Goal: Task Accomplishment & Management: Manage account settings

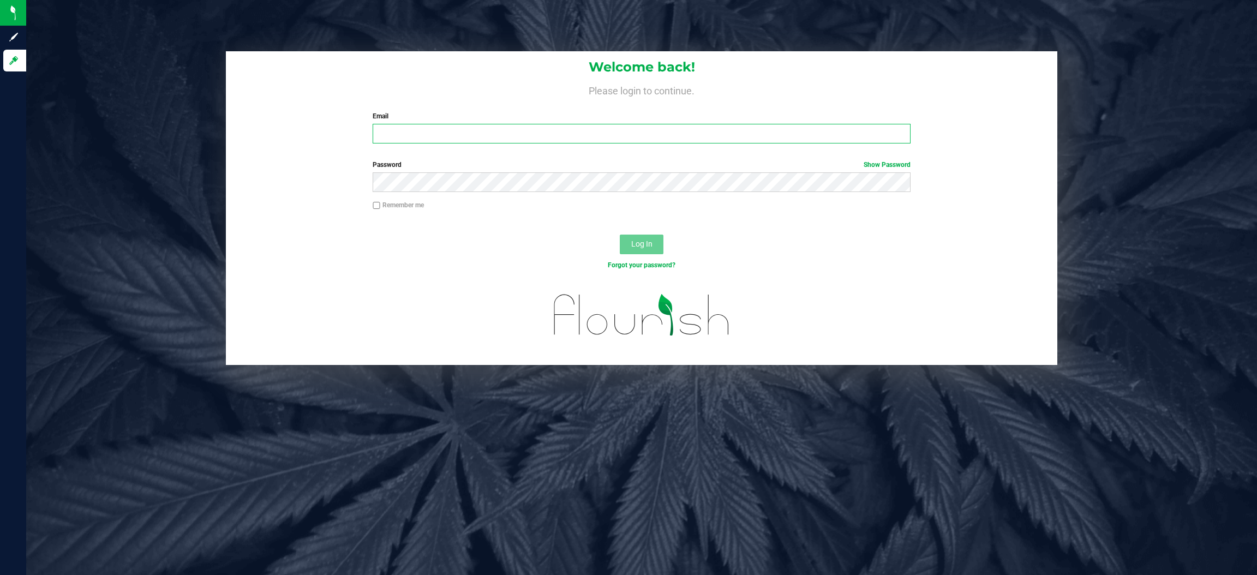
click at [423, 129] on input "Email" at bounding box center [641, 134] width 538 height 20
type input "[EMAIL_ADDRESS][DOMAIN_NAME]"
click at [620, 235] on button "Log In" at bounding box center [642, 245] width 44 height 20
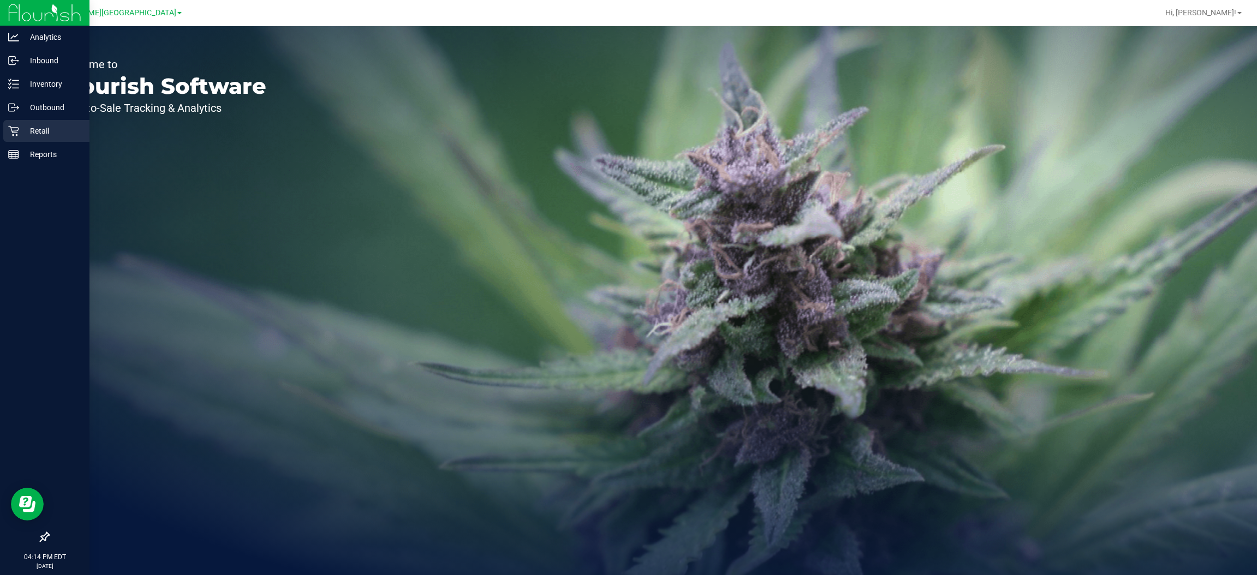
click at [22, 125] on p "Retail" at bounding box center [51, 130] width 65 height 13
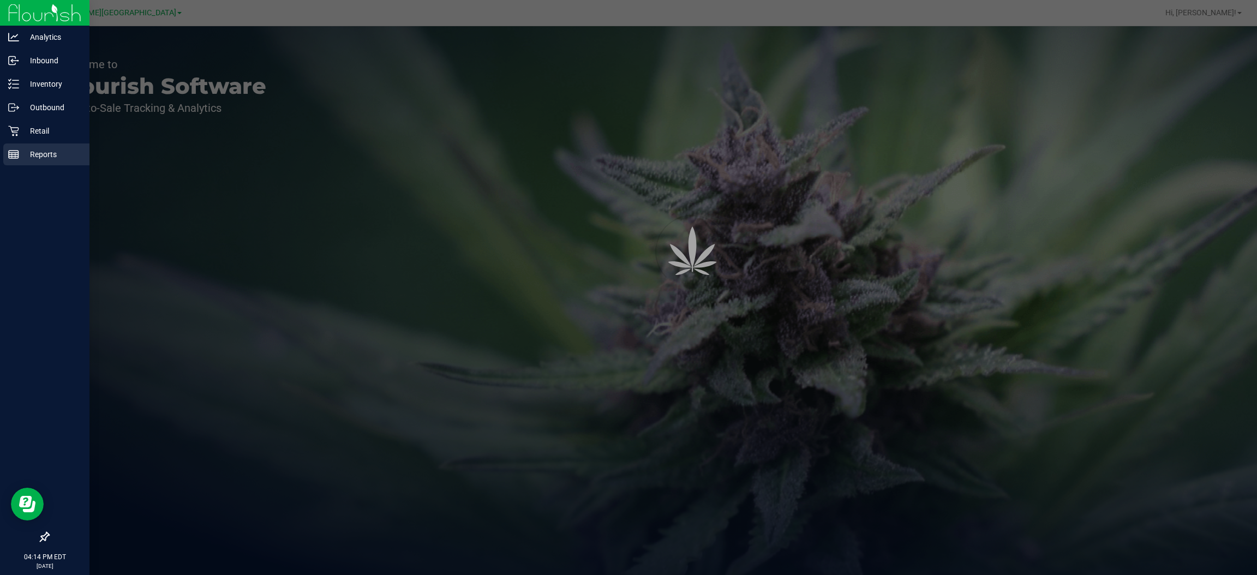
click at [41, 153] on p "Reports" at bounding box center [51, 154] width 65 height 13
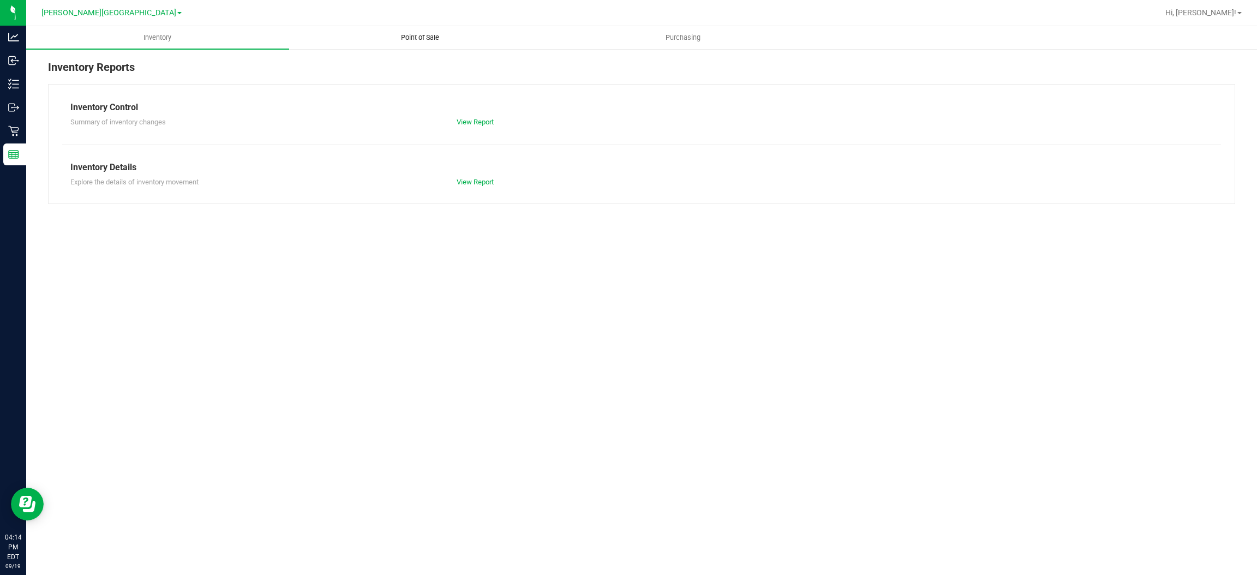
click at [394, 38] on span "Point of Sale" at bounding box center [420, 38] width 68 height 10
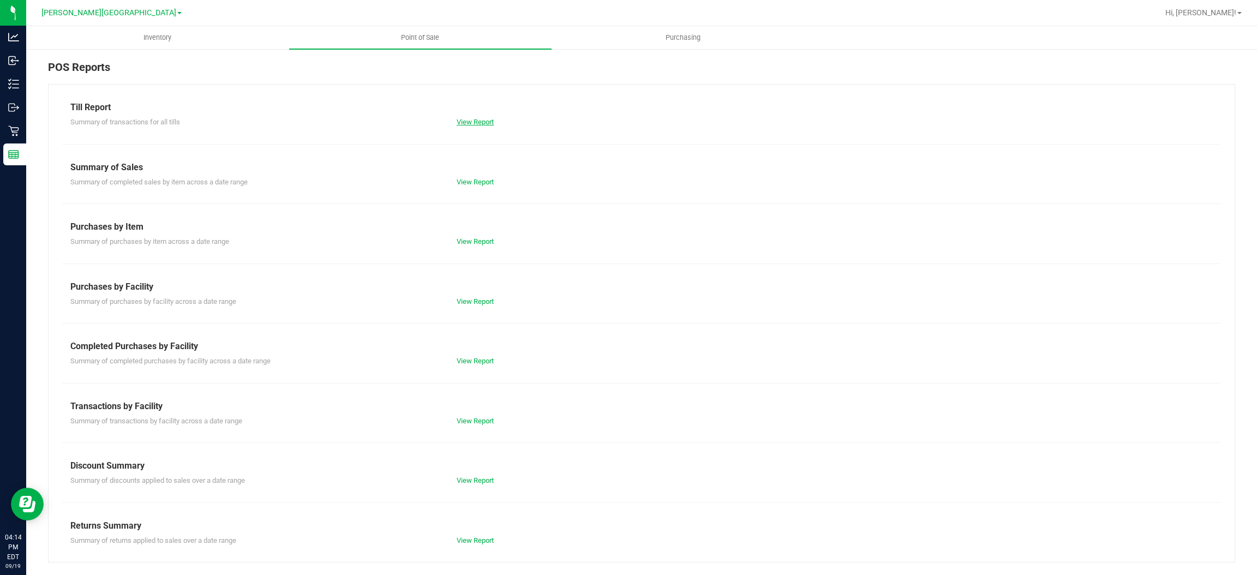
click at [480, 125] on link "View Report" at bounding box center [474, 122] width 37 height 8
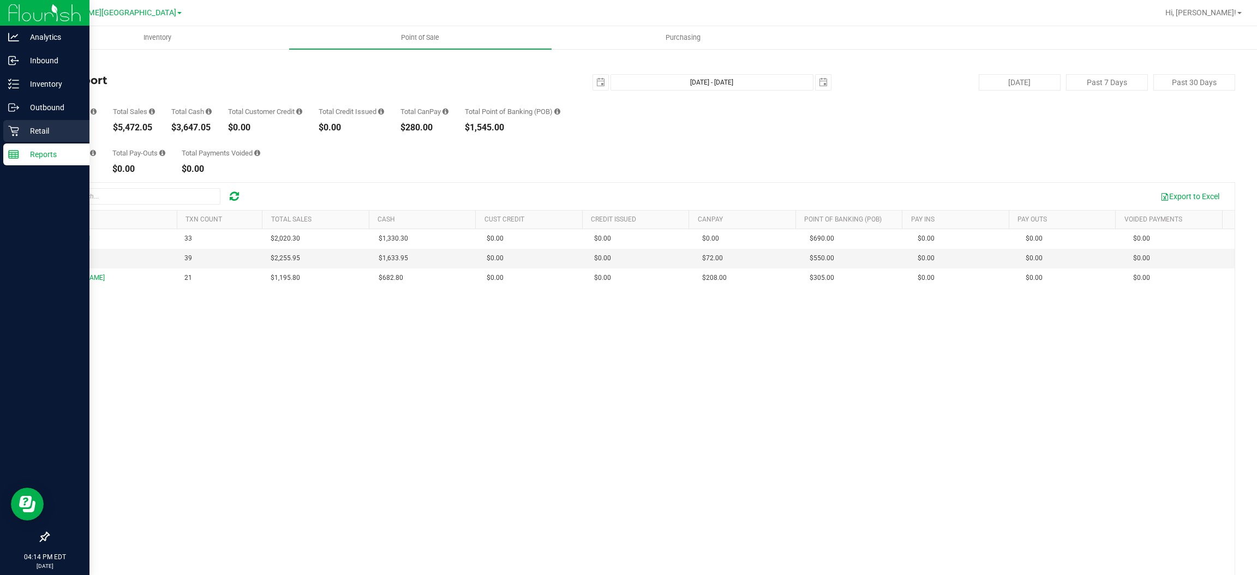
click at [47, 130] on p "Retail" at bounding box center [51, 130] width 65 height 13
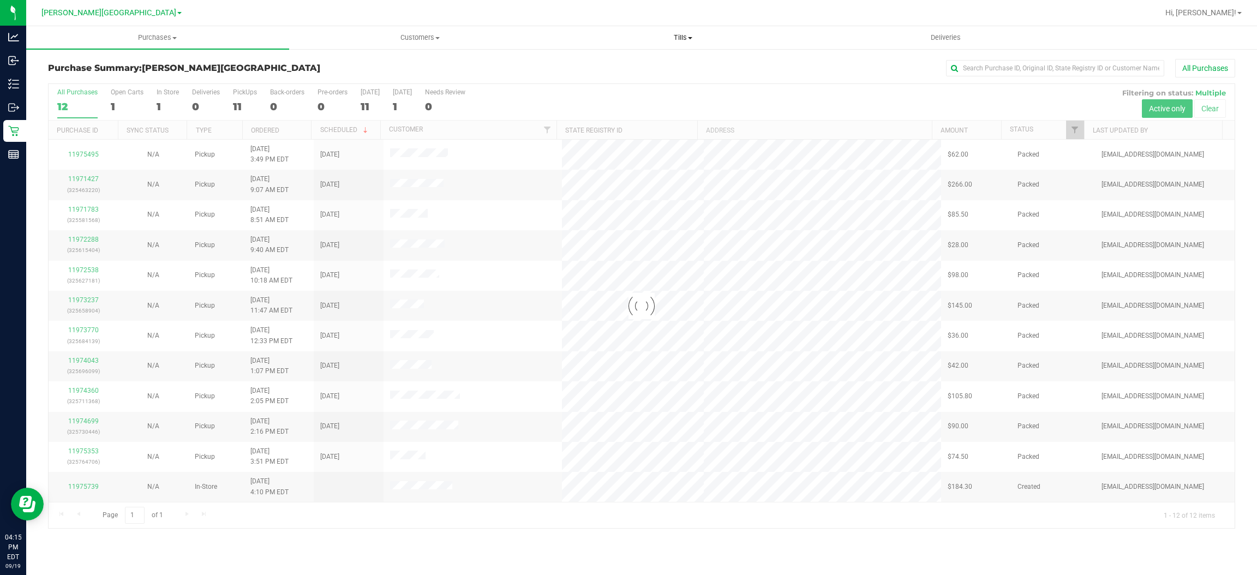
click at [687, 38] on span "Tills" at bounding box center [683, 38] width 262 height 10
click at [609, 64] on span "Manage tills" at bounding box center [588, 65] width 74 height 9
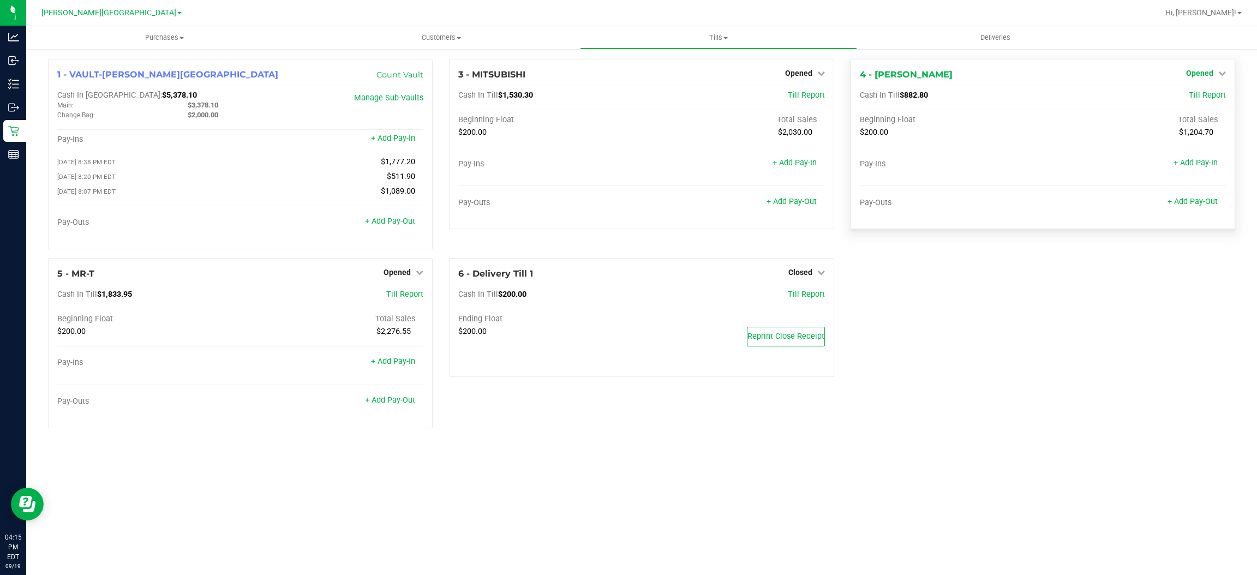
click at [1200, 72] on span "Opened" at bounding box center [1199, 73] width 27 height 9
click at [1192, 95] on link "Close Till" at bounding box center [1200, 96] width 29 height 9
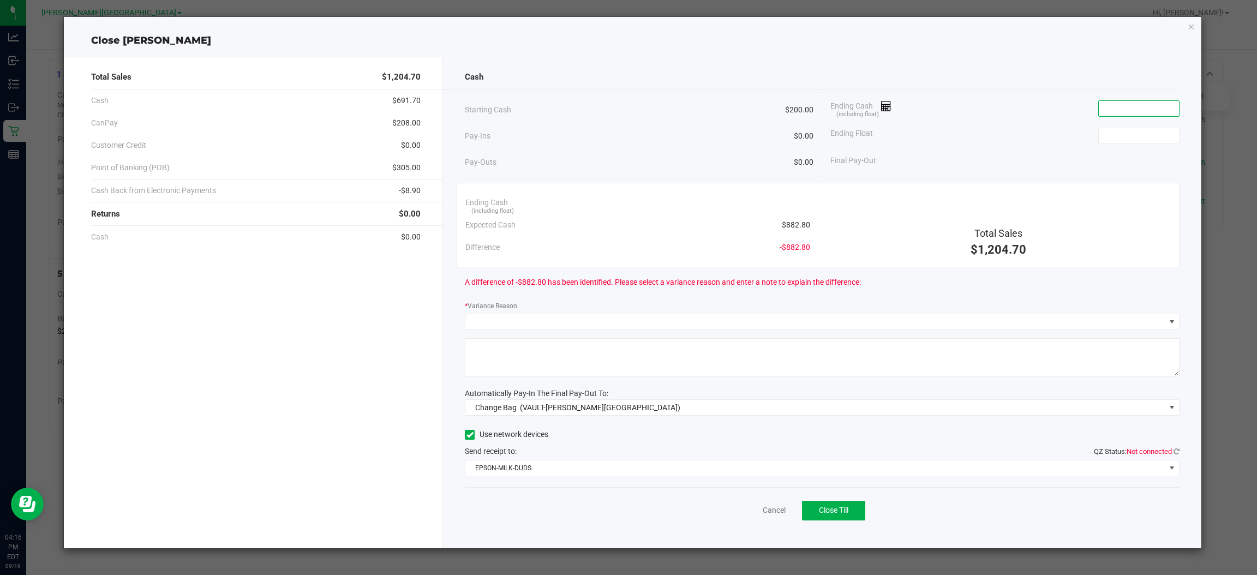
click at [1158, 103] on input at bounding box center [1138, 108] width 80 height 15
type input "$891.70"
click at [1131, 137] on input at bounding box center [1138, 135] width 80 height 15
type input "$200.00"
click at [1033, 126] on div "Ending Float $200.00" at bounding box center [1004, 135] width 349 height 27
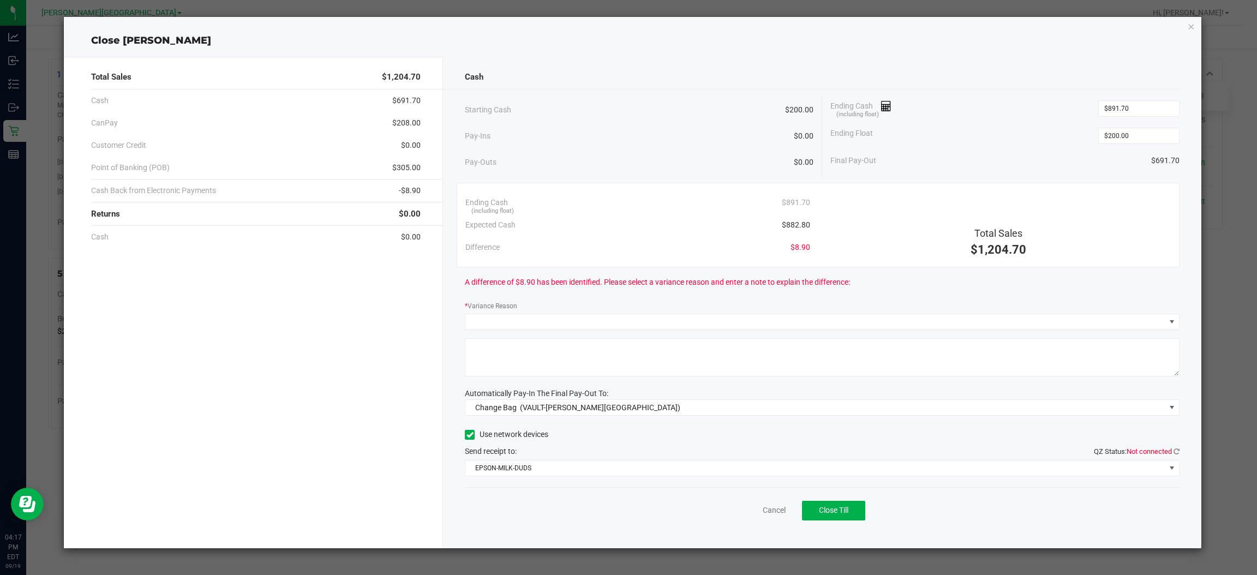
click at [1032, 113] on div "Ending Cash (including float) $891.70" at bounding box center [1004, 108] width 349 height 27
click at [639, 148] on div "Pay-Outs $0.00" at bounding box center [639, 162] width 348 height 30
type input "891.7"
click at [1141, 107] on input "891.7" at bounding box center [1138, 108] width 80 height 15
click at [1056, 135] on div "Ending Float $200.00" at bounding box center [1004, 135] width 349 height 27
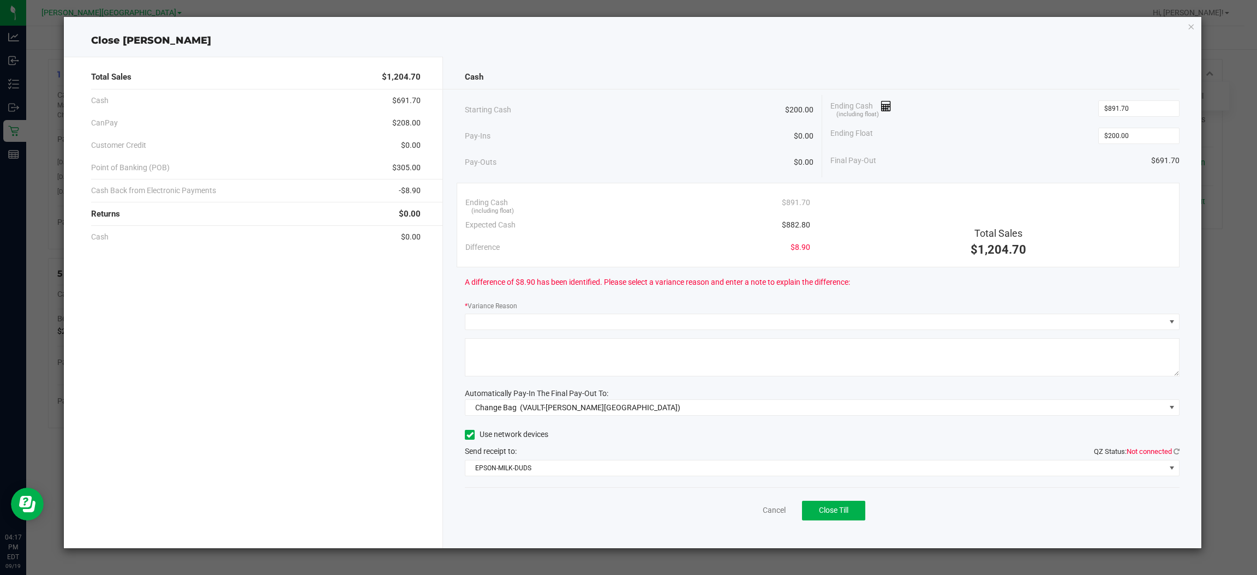
click at [898, 244] on div "$1,204.70" at bounding box center [998, 250] width 345 height 18
drag, startPoint x: 789, startPoint y: 244, endPoint x: 836, endPoint y: 242, distance: 46.4
click at [836, 242] on div "Ending Cash (including float) $891.70 Expected Cash $882.80 Difference $8.90 To…" at bounding box center [817, 225] width 723 height 85
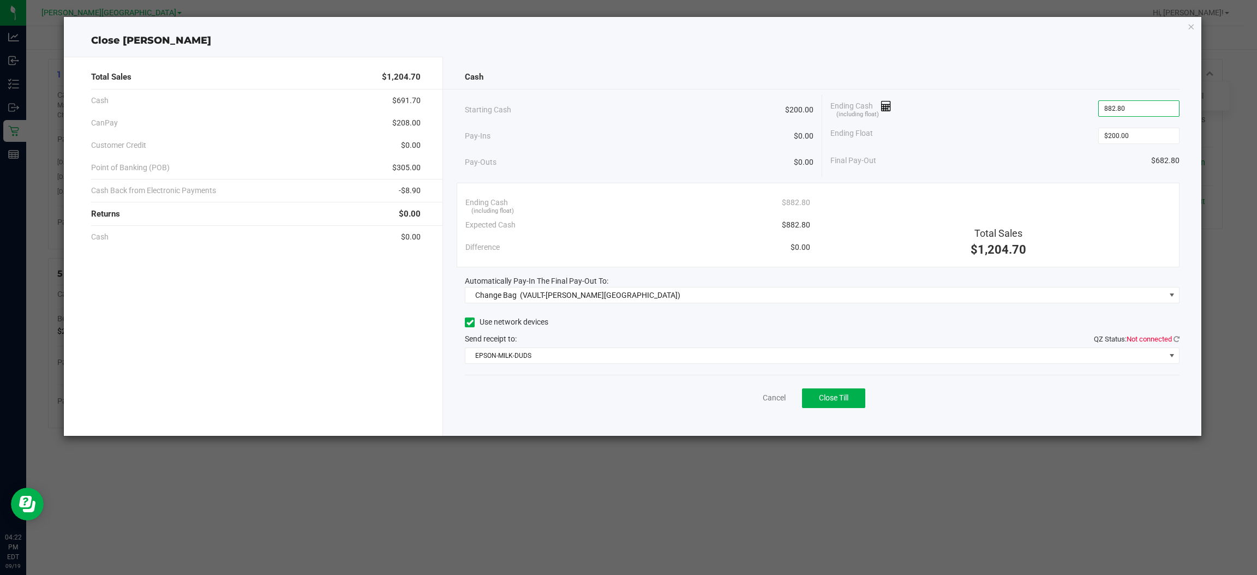
type input "$882.80"
click at [1019, 123] on div "Ending Float $200.00" at bounding box center [1004, 135] width 349 height 27
click at [626, 298] on span "Change Bag (VAULT-MERRITT ISLAND)" at bounding box center [815, 294] width 700 height 15
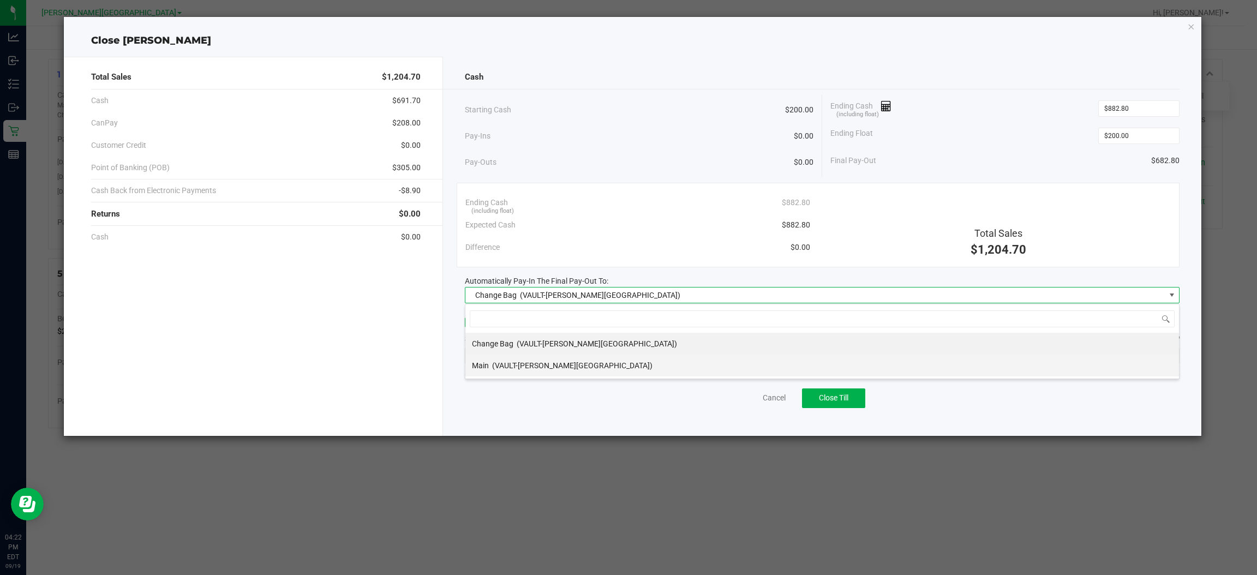
scroll to position [17, 714]
click at [588, 363] on li "Main (VAULT-MERRITT ISLAND)" at bounding box center [821, 365] width 713 height 22
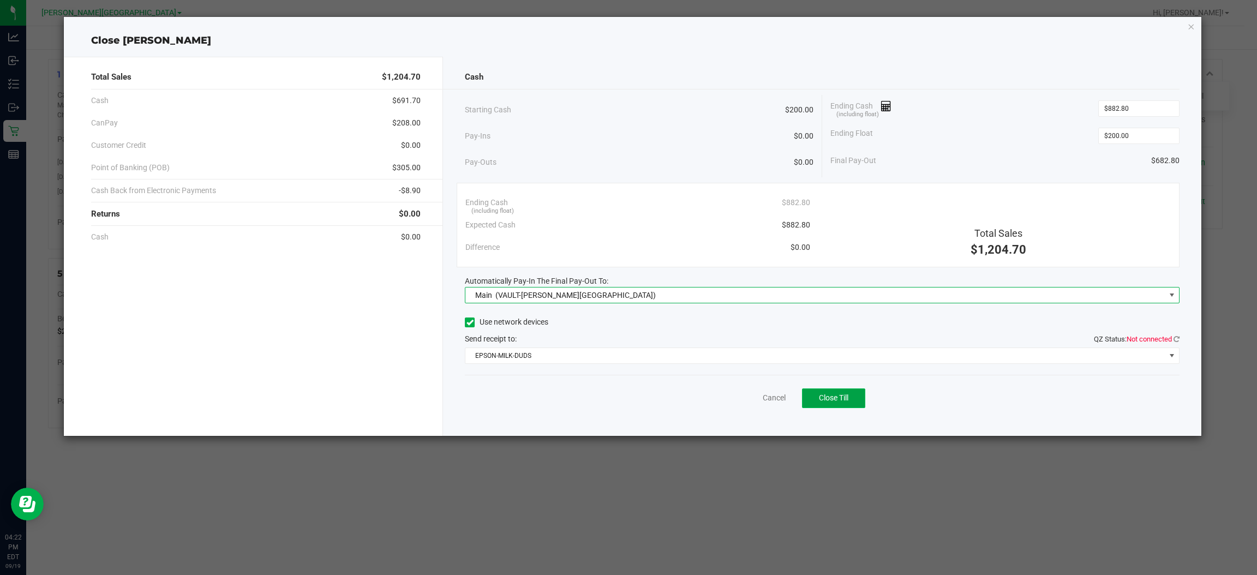
click at [822, 404] on button "Close Till" at bounding box center [833, 398] width 63 height 20
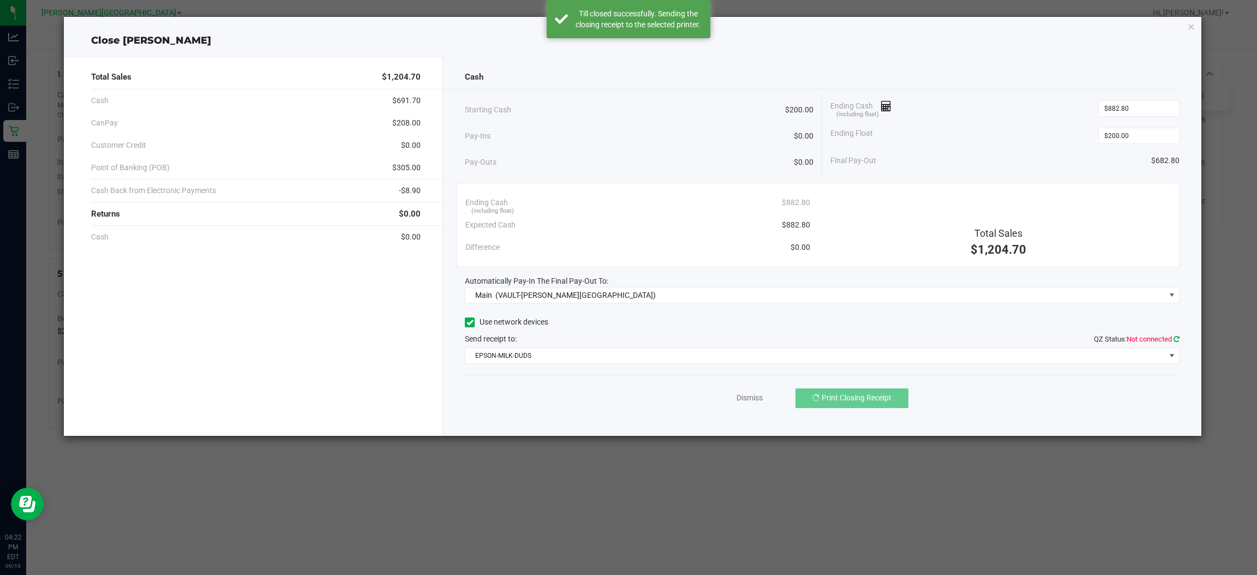
click at [1174, 340] on icon at bounding box center [1176, 338] width 6 height 7
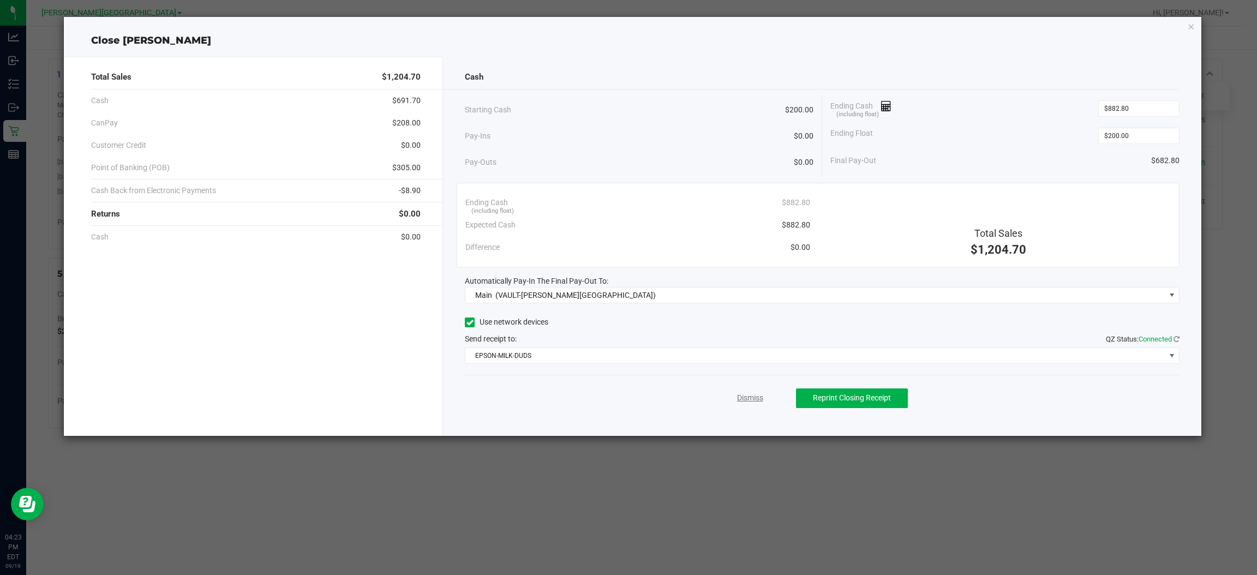
click at [744, 401] on link "Dismiss" at bounding box center [750, 397] width 26 height 11
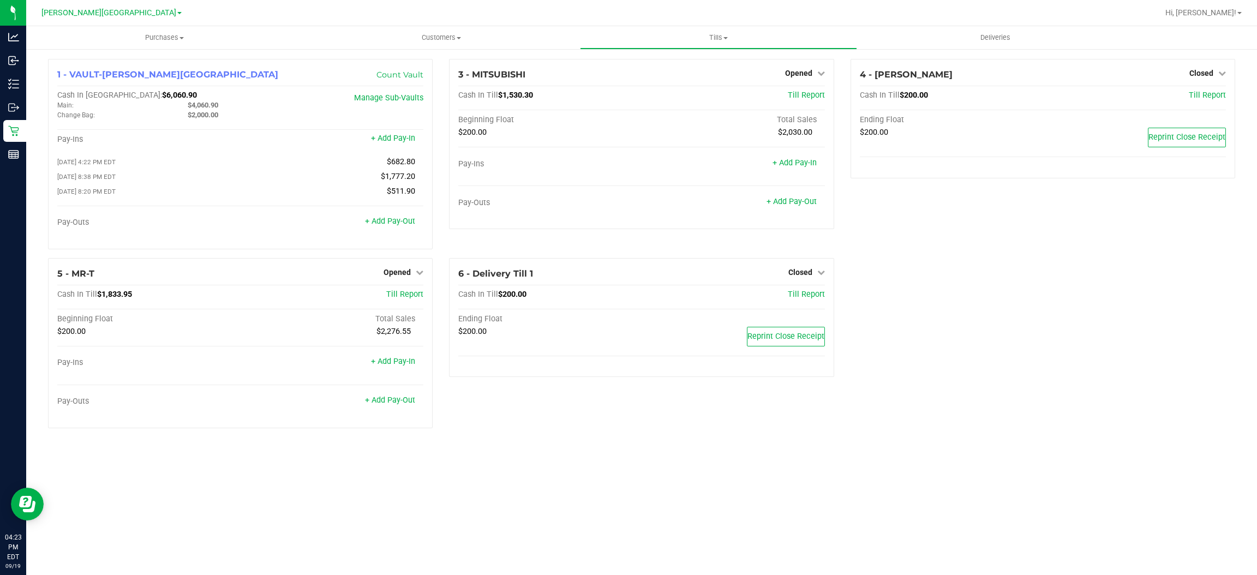
click at [1222, 3] on div "Hi, [PERSON_NAME]!" at bounding box center [1203, 12] width 85 height 19
click at [1236, 15] on span "Hi, [PERSON_NAME]!" at bounding box center [1200, 12] width 71 height 9
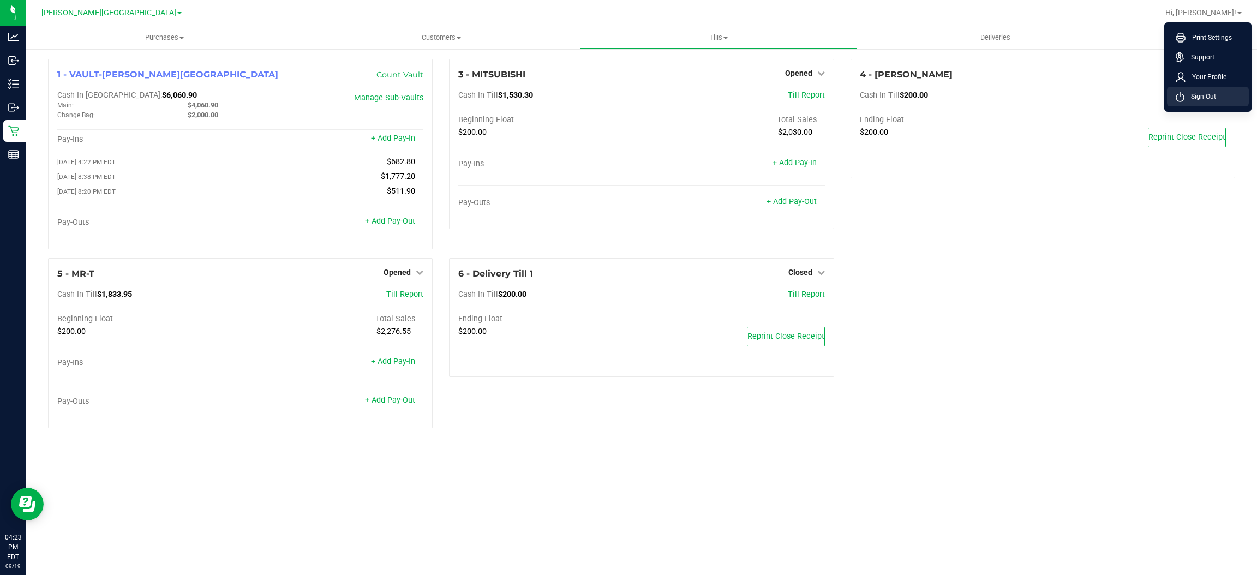
click at [1203, 97] on span "Sign Out" at bounding box center [1200, 96] width 32 height 11
